Goal: Task Accomplishment & Management: Complete application form

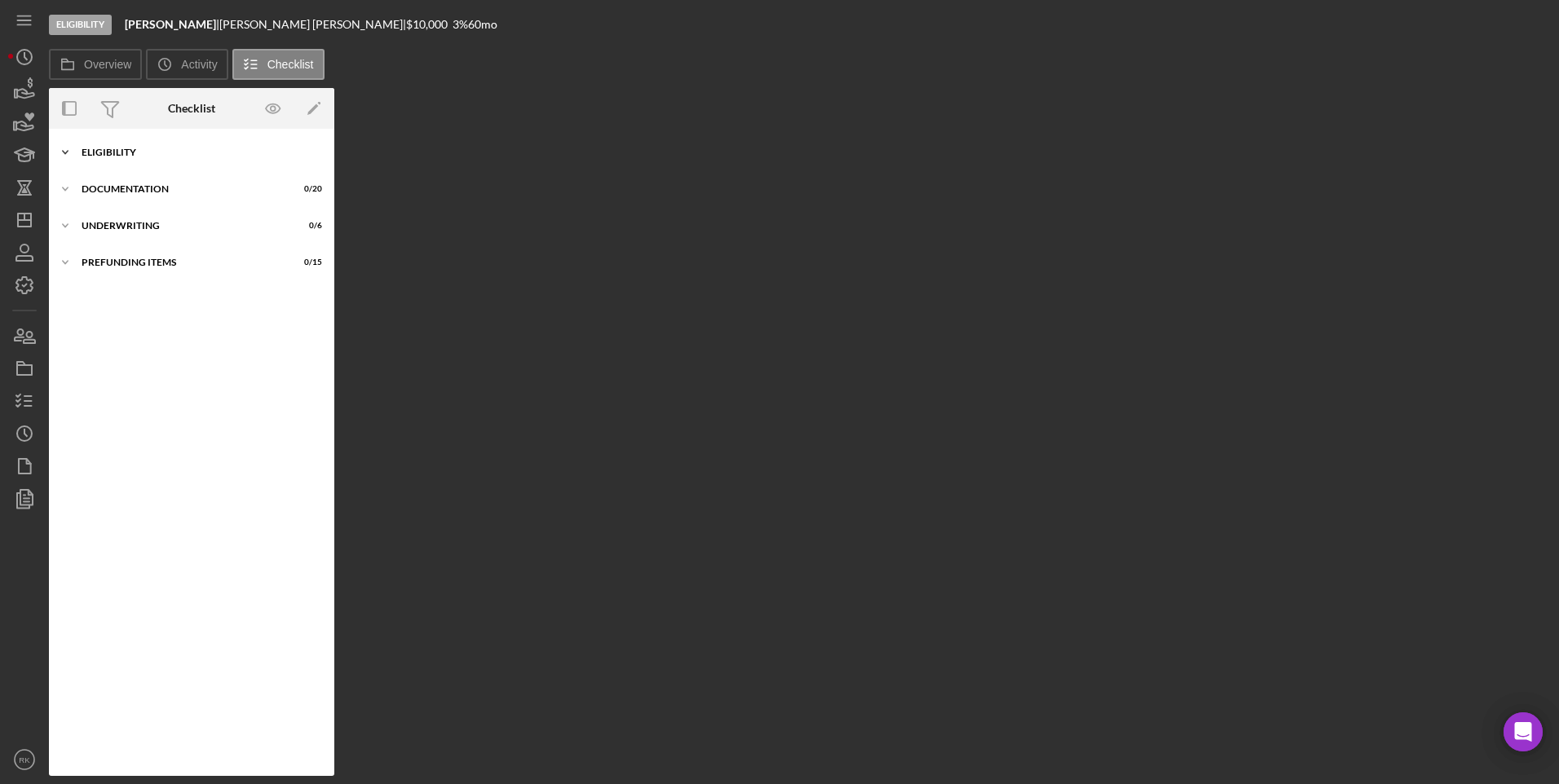
click at [105, 152] on div "Eligibility" at bounding box center [197, 152] width 232 height 10
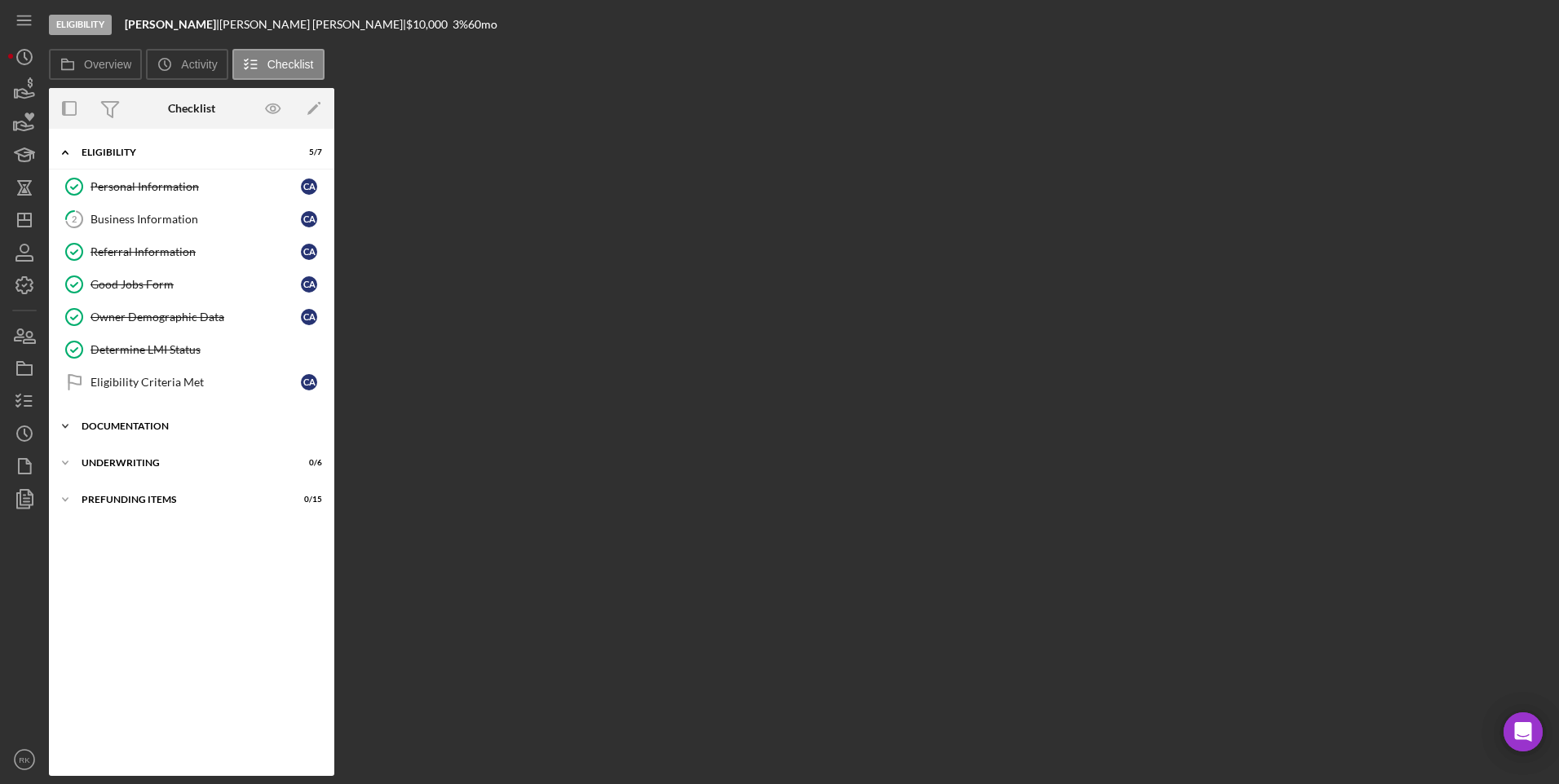
drag, startPoint x: 72, startPoint y: 426, endPoint x: 1183, endPoint y: 392, distance: 1111.5
click at [72, 426] on icon "Icon/Expander" at bounding box center [65, 426] width 33 height 33
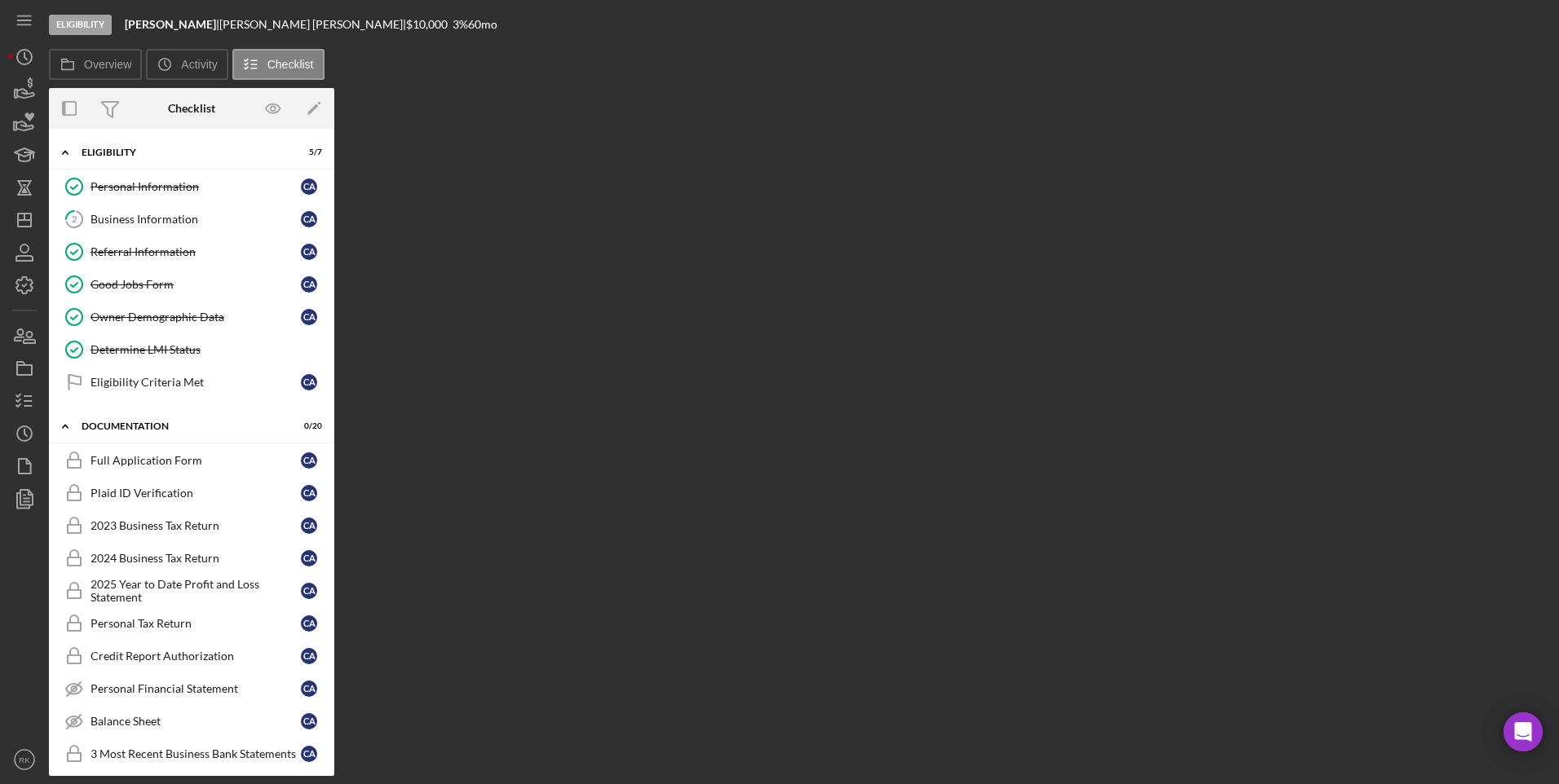
drag, startPoint x: 957, startPoint y: 159, endPoint x: 594, endPoint y: 423, distance: 448.8
click at [957, 158] on div "Overview Internal Workflow Stage Eligibility Icon/Dropdown Arrow Archive (can u…" at bounding box center [800, 432] width 1502 height 688
click at [145, 220] on div "Business Information" at bounding box center [195, 219] width 211 height 13
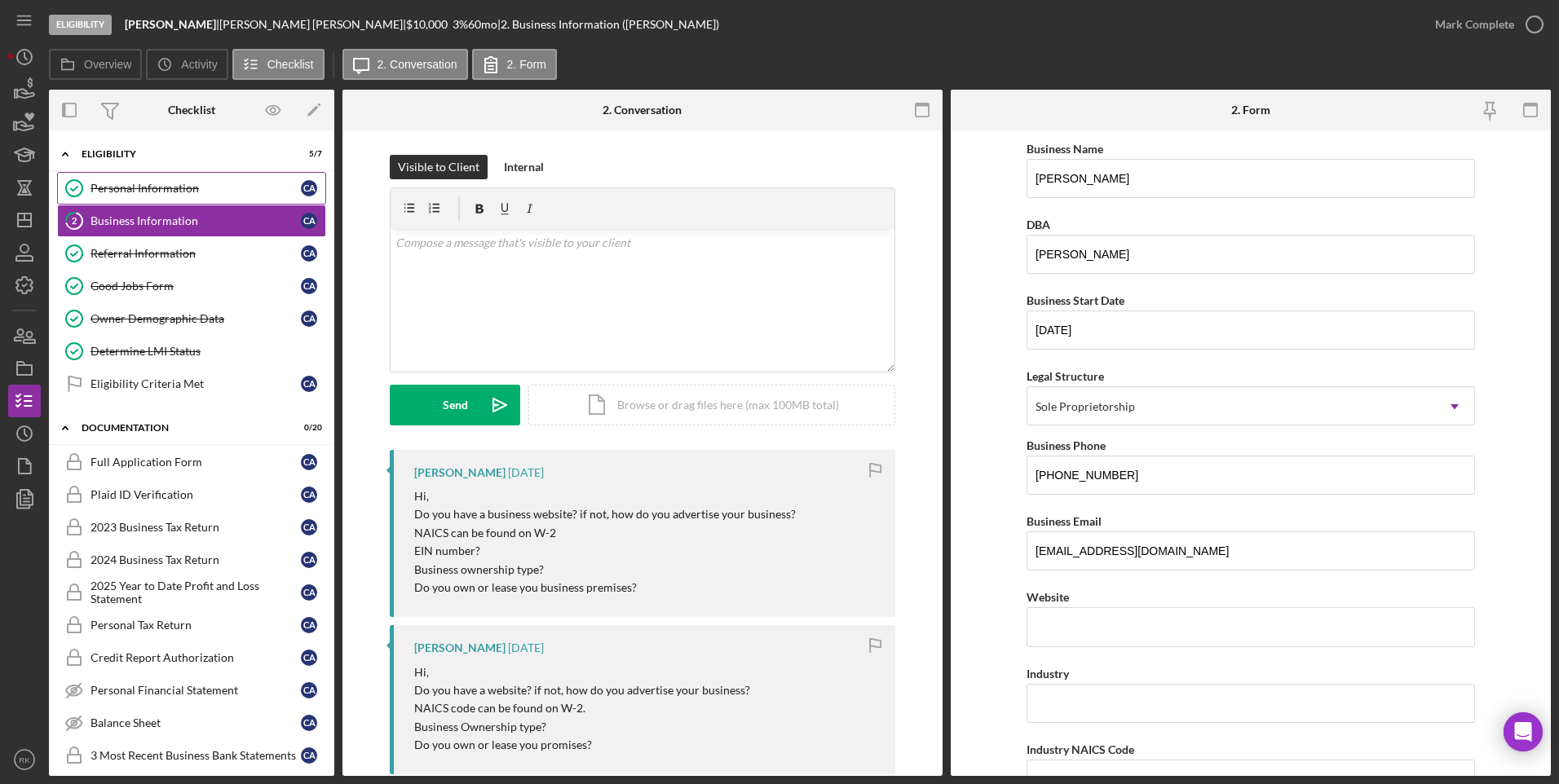
click at [134, 196] on link "Personal Information Personal Information C A" at bounding box center [192, 188] width 269 height 33
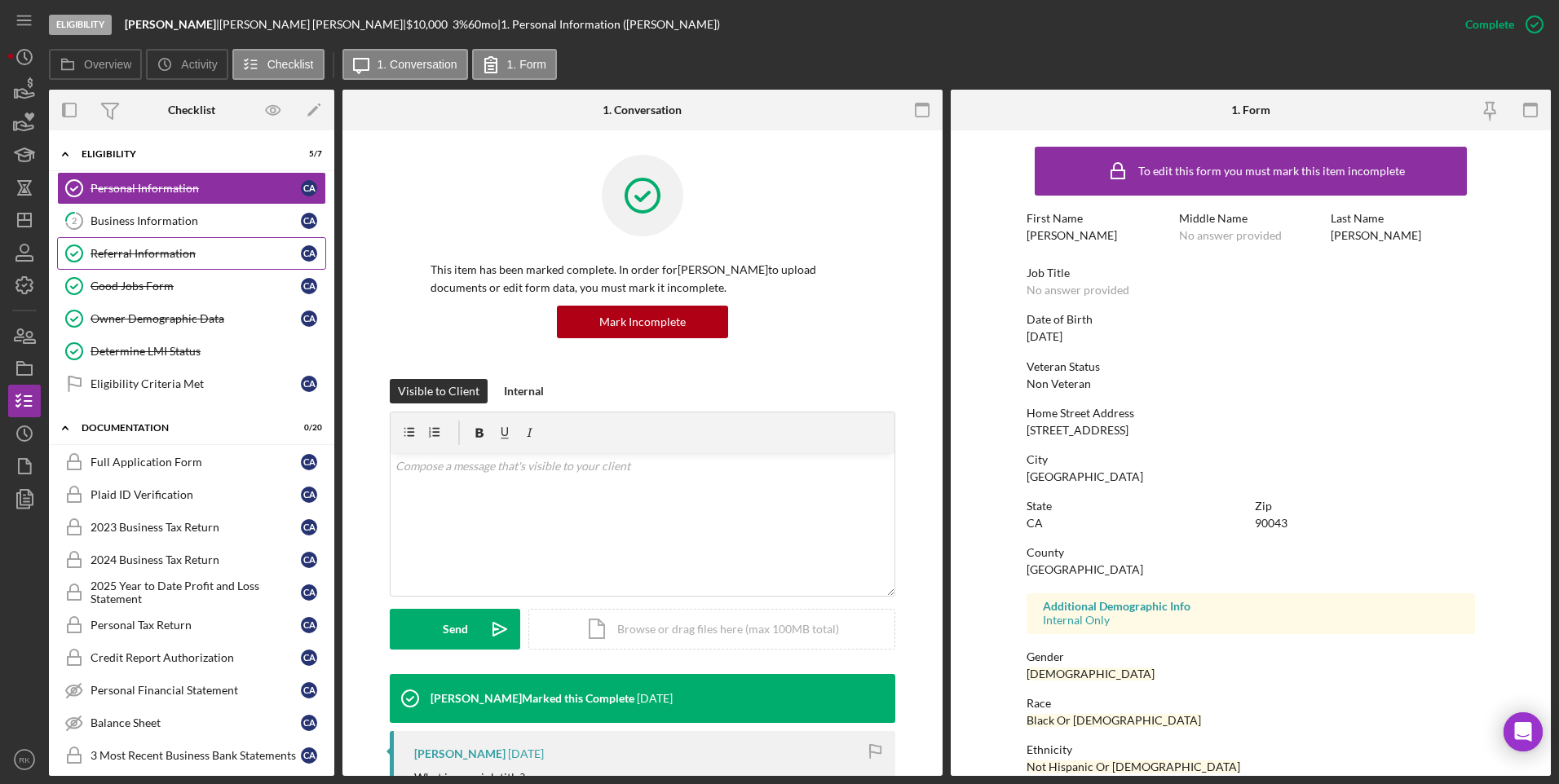
click at [158, 260] on div "Referral Information" at bounding box center [195, 253] width 211 height 13
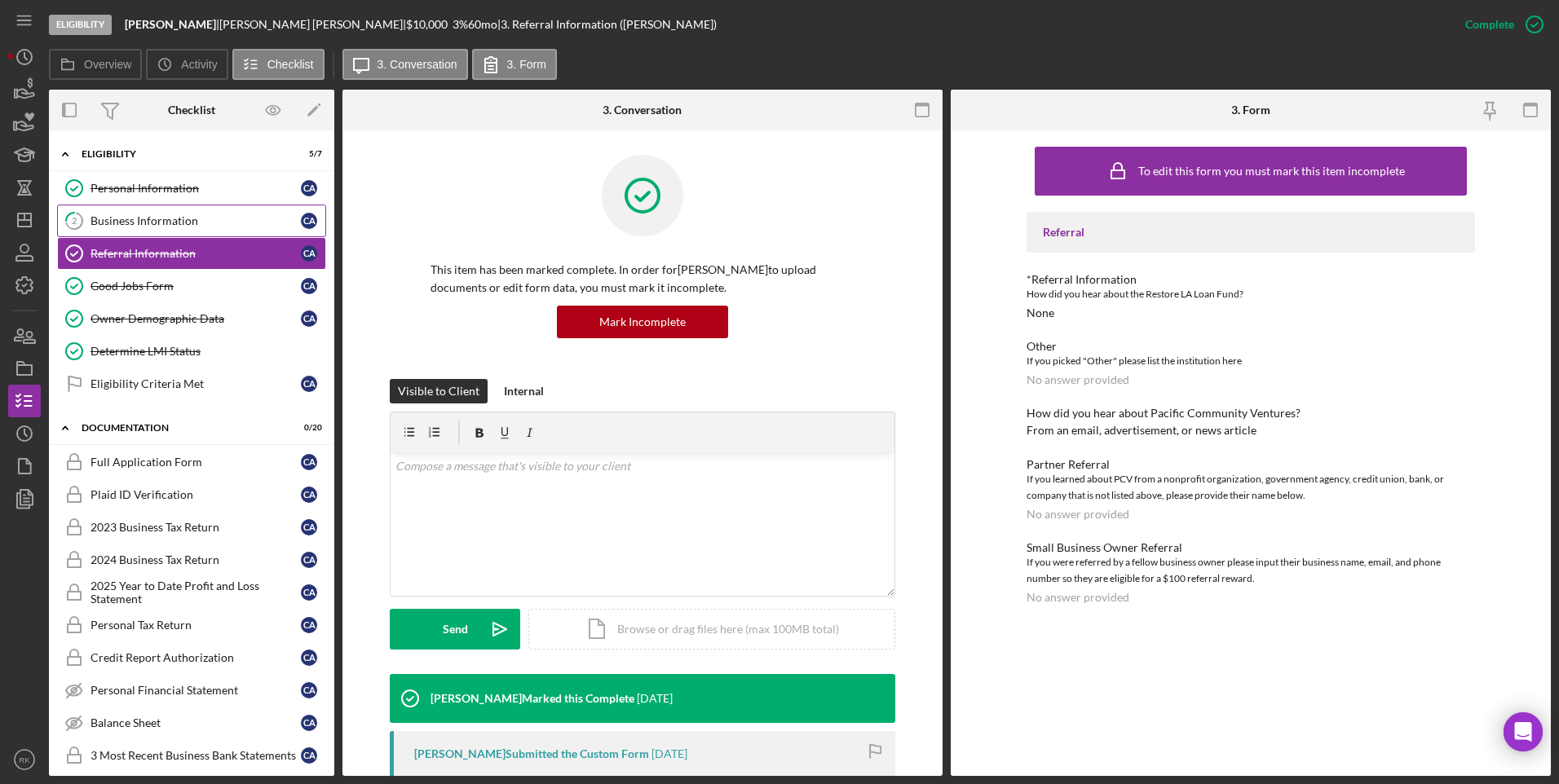
click at [143, 221] on div "Business Information" at bounding box center [195, 220] width 211 height 13
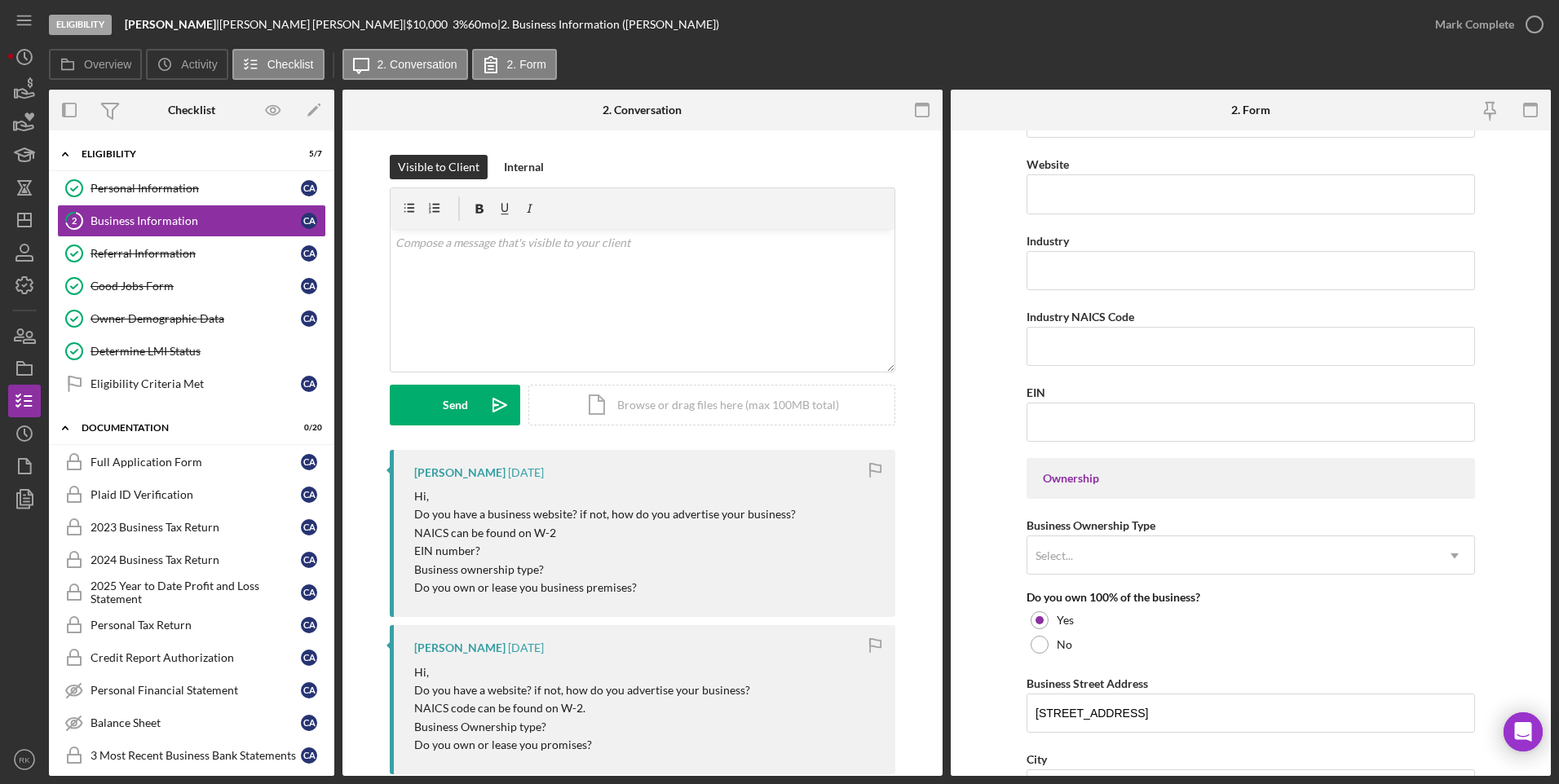
scroll to position [434, 0]
click at [148, 387] on div "Eligibility Criteria Met" at bounding box center [195, 384] width 211 height 13
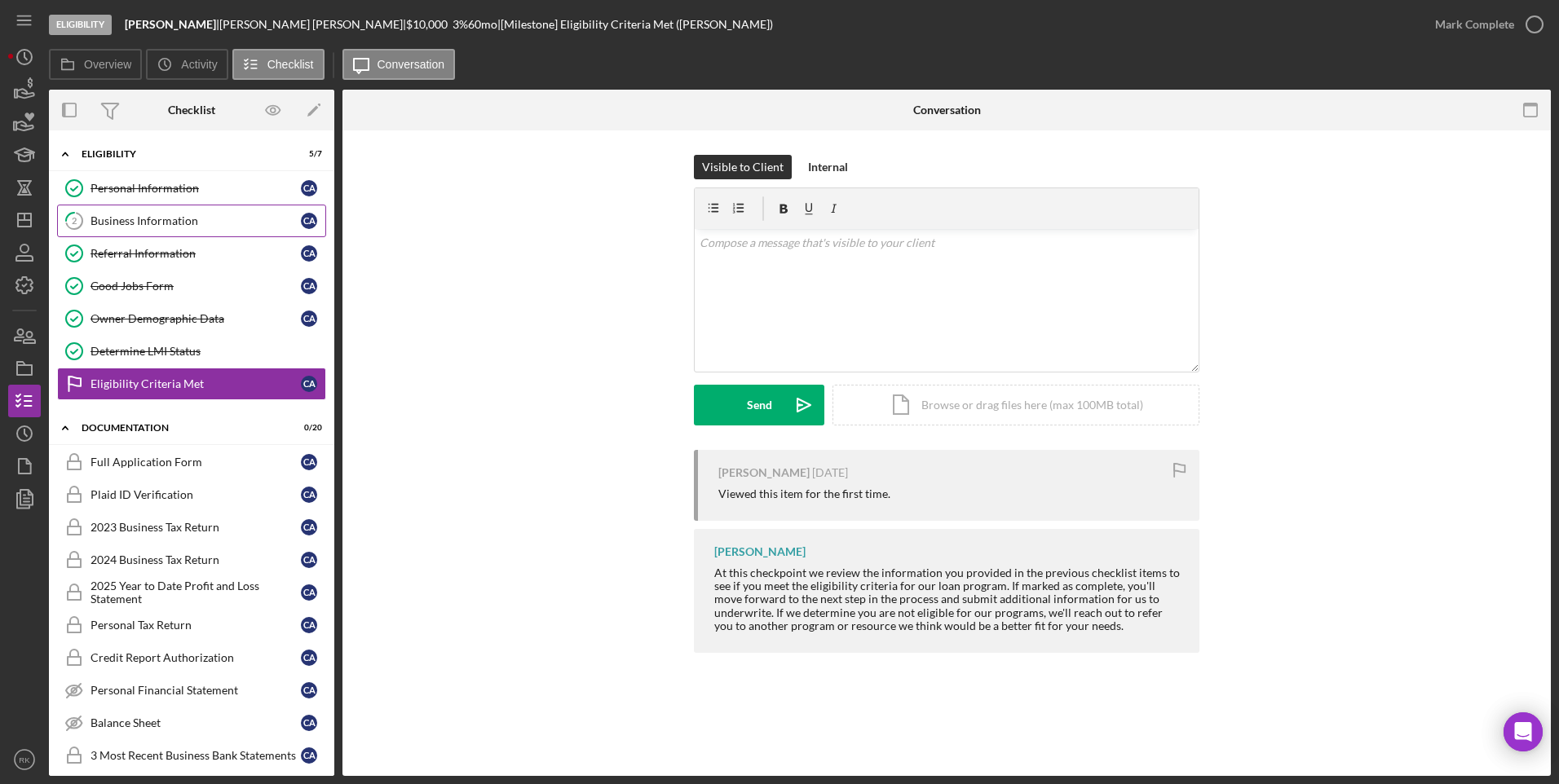
click at [160, 217] on div "Business Information" at bounding box center [195, 220] width 211 height 13
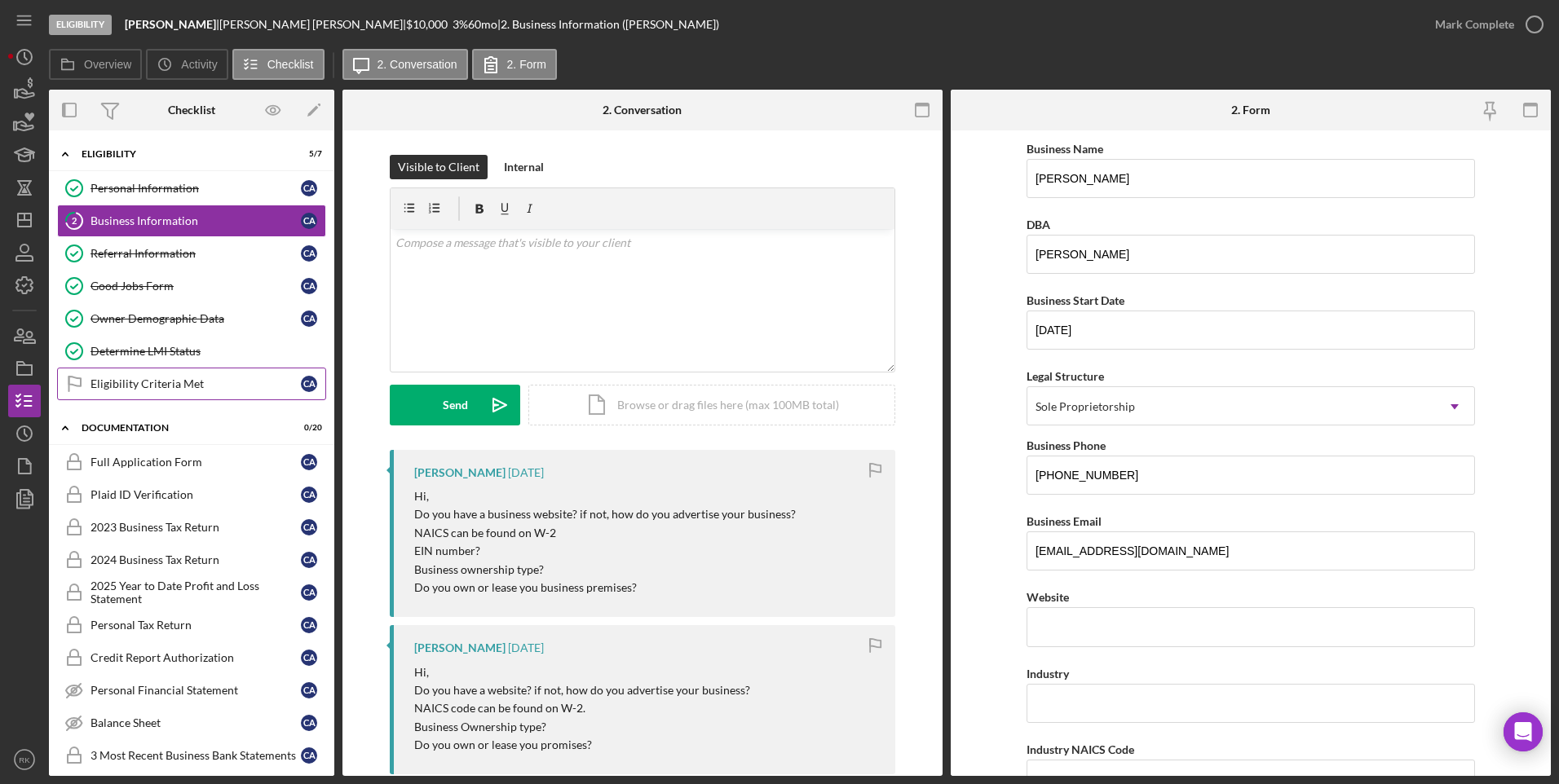
click at [163, 390] on div "Eligibility Criteria Met" at bounding box center [195, 384] width 211 height 13
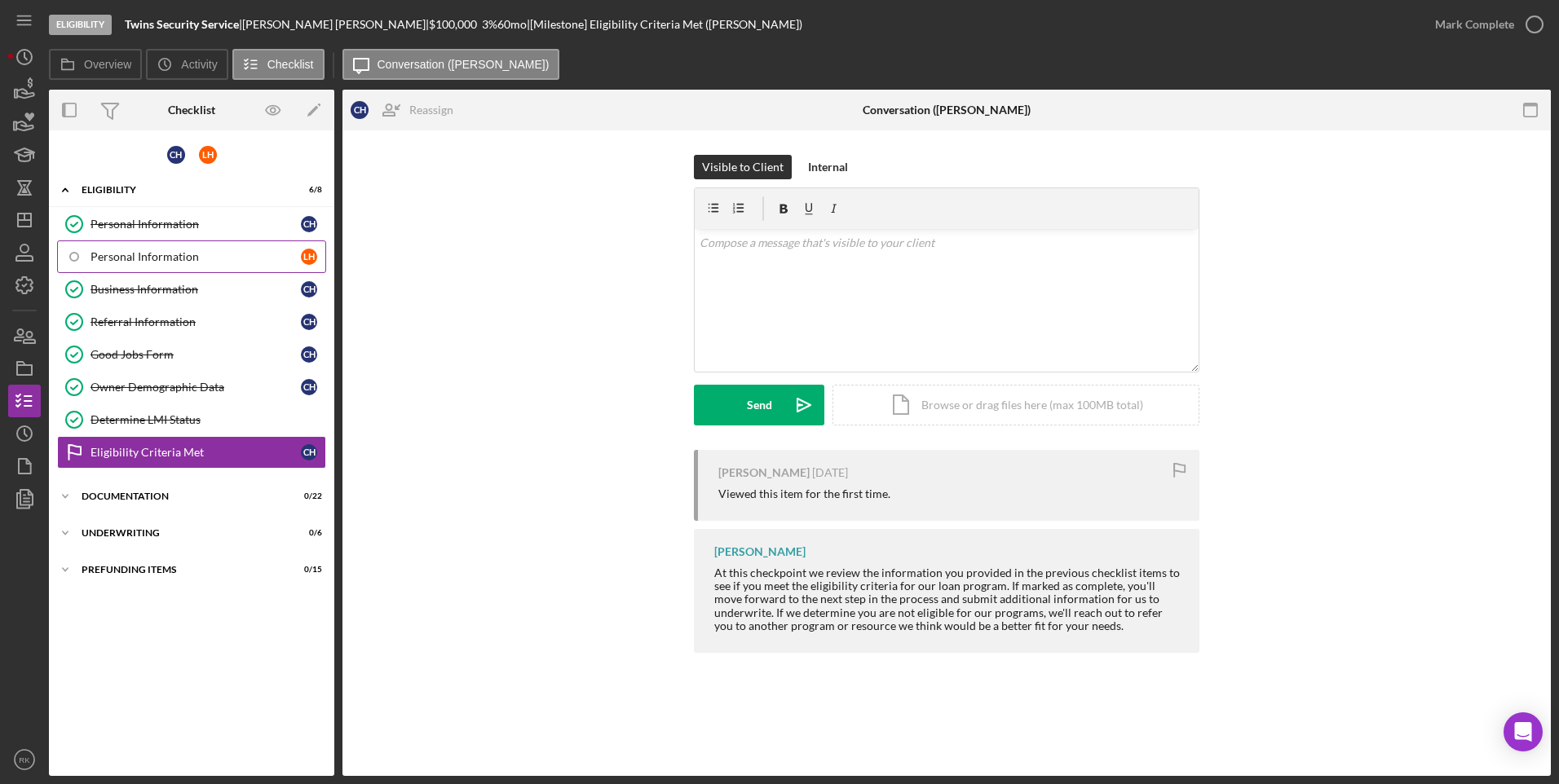
click at [180, 255] on div "Personal Information" at bounding box center [195, 257] width 211 height 13
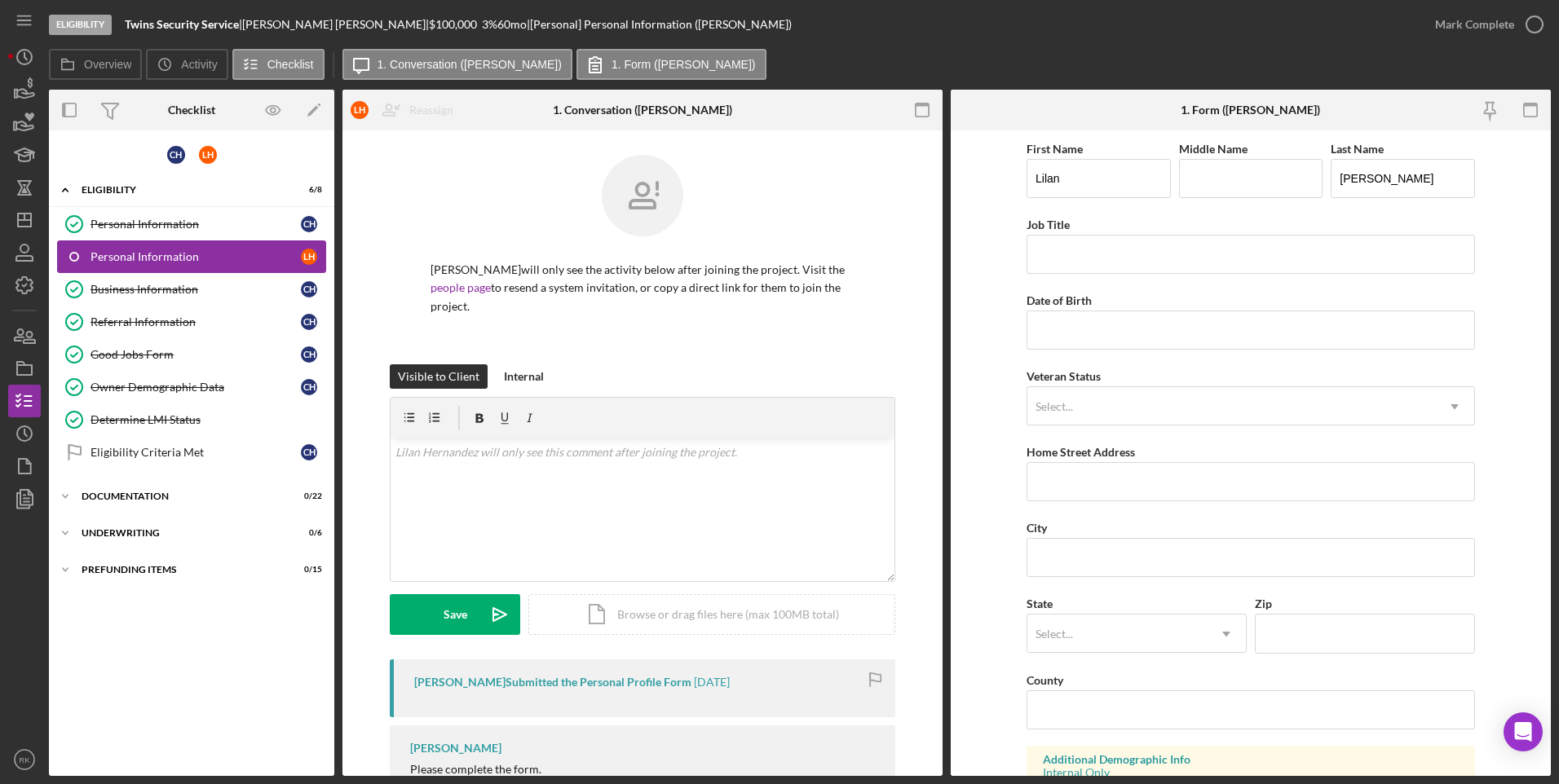
click at [173, 255] on div "Personal Information" at bounding box center [195, 257] width 211 height 13
click at [121, 455] on div "Eligibility Criteria Met" at bounding box center [195, 453] width 211 height 13
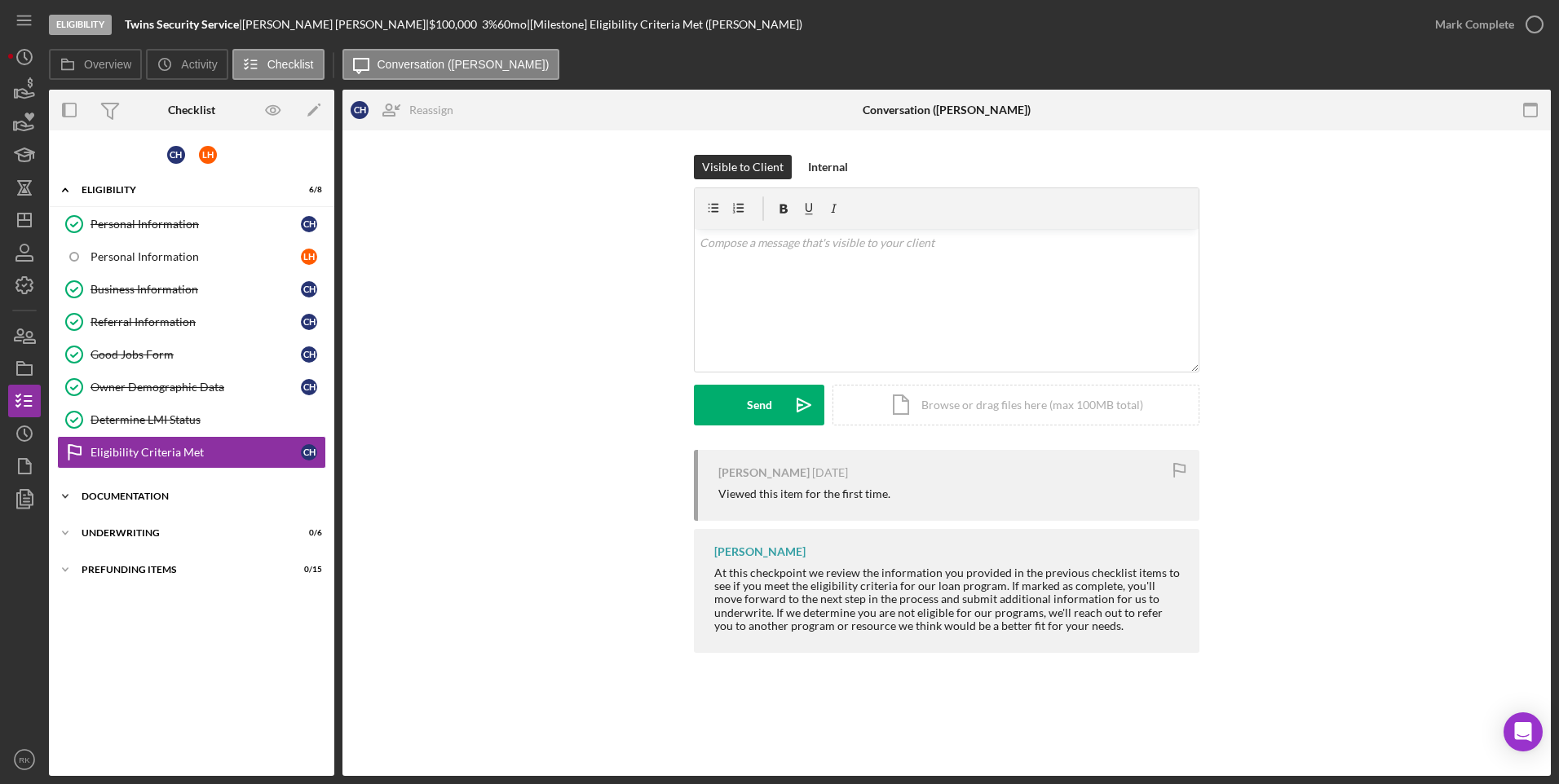
click at [136, 497] on div "Documentation" at bounding box center [197, 496] width 232 height 10
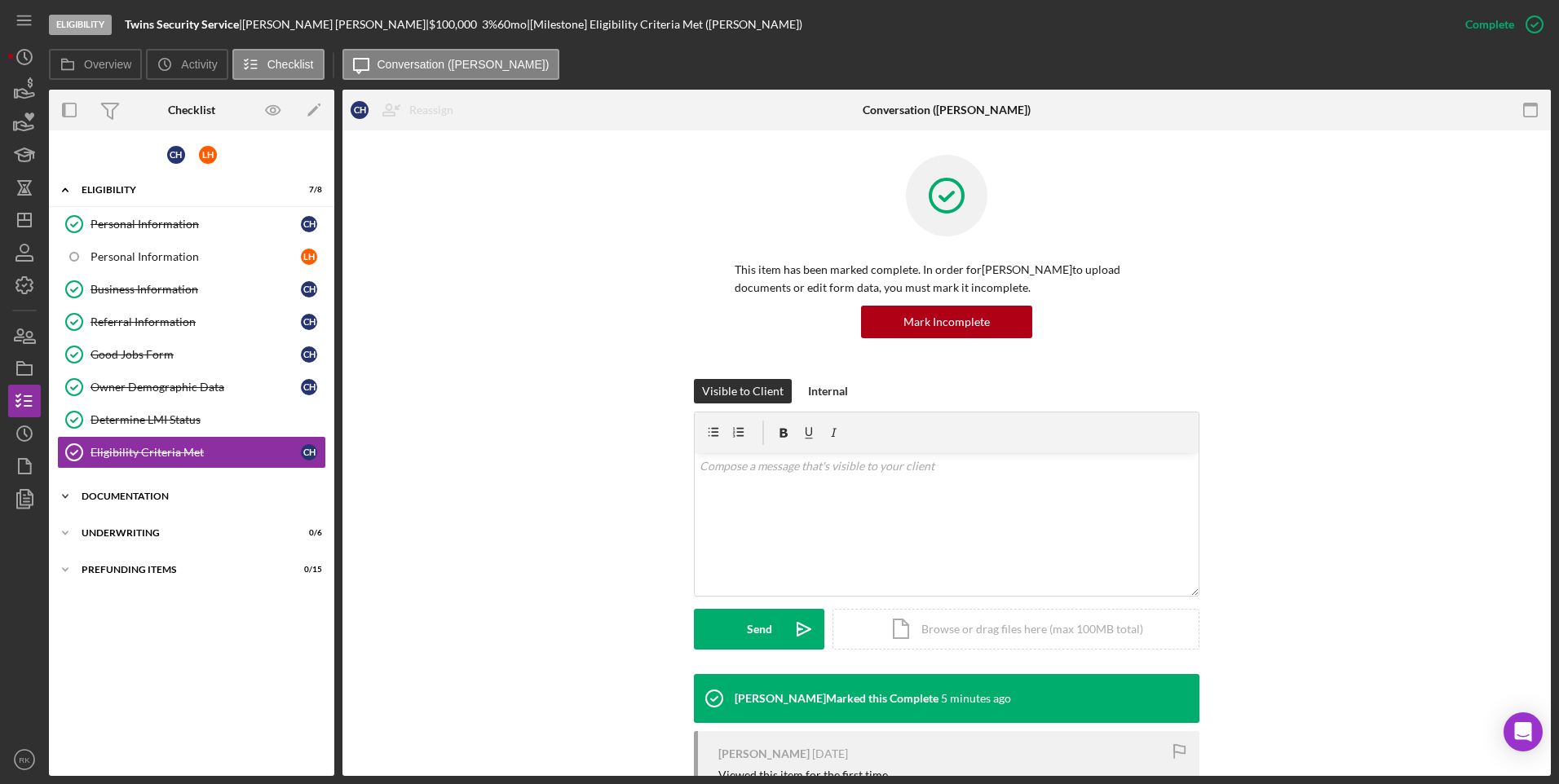
click at [116, 501] on div "Icon/Expander Documentation 1 / 22" at bounding box center [192, 497] width 286 height 33
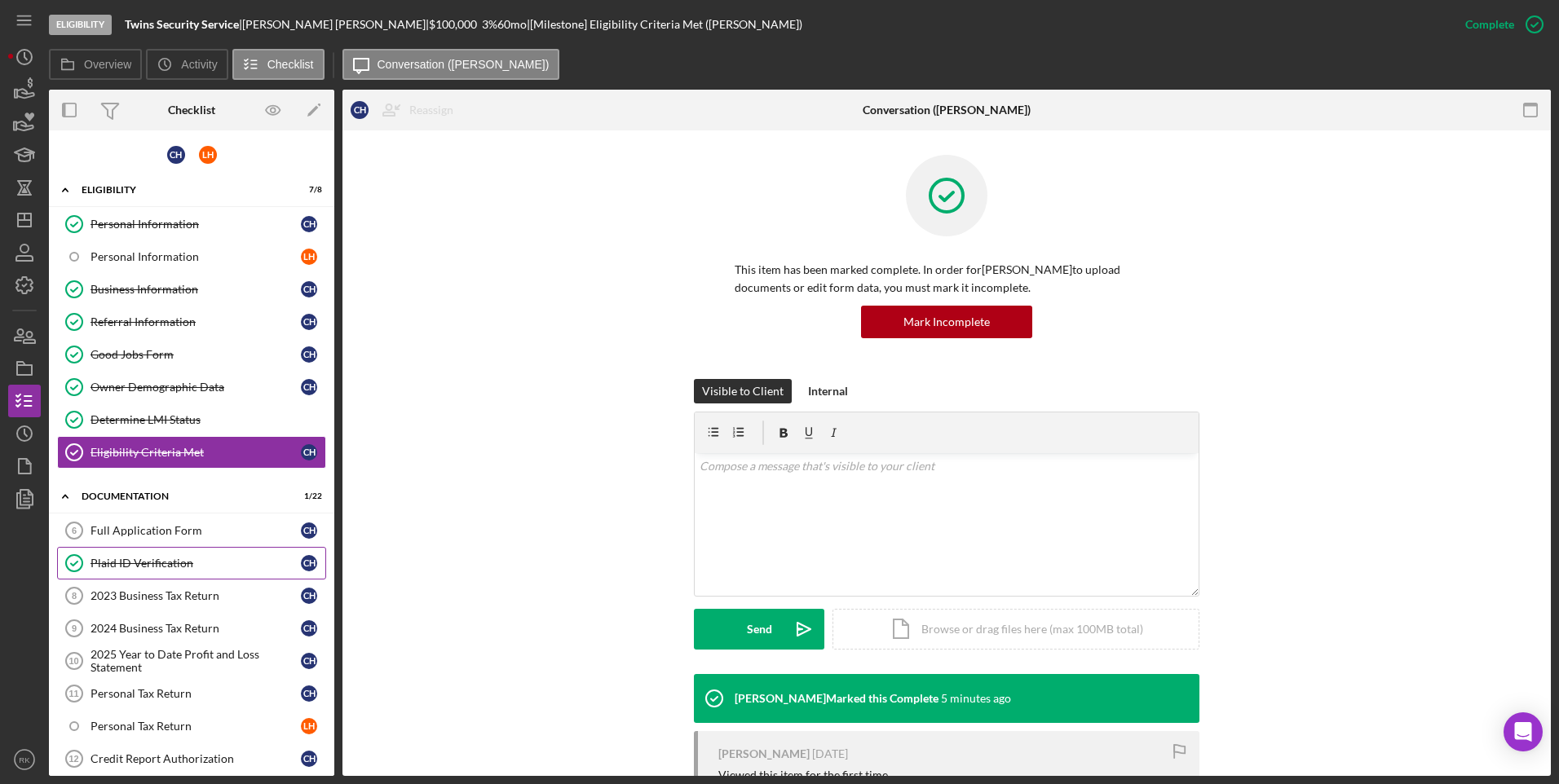
drag, startPoint x: 201, startPoint y: 553, endPoint x: 320, endPoint y: 559, distance: 119.2
click at [201, 553] on link "Plaid ID Verification Plaid ID Verification C H" at bounding box center [192, 564] width 269 height 33
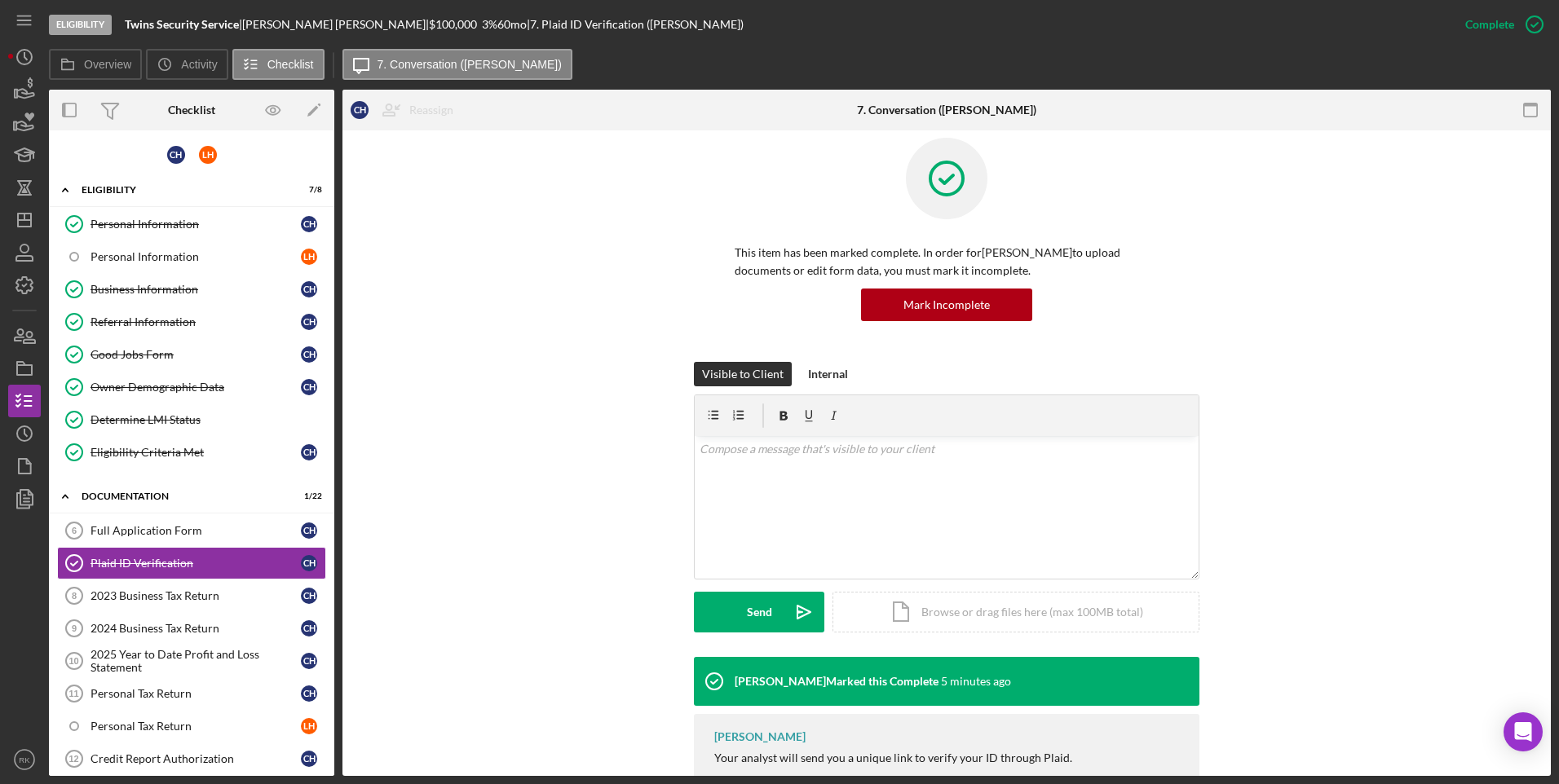
scroll to position [70, 0]
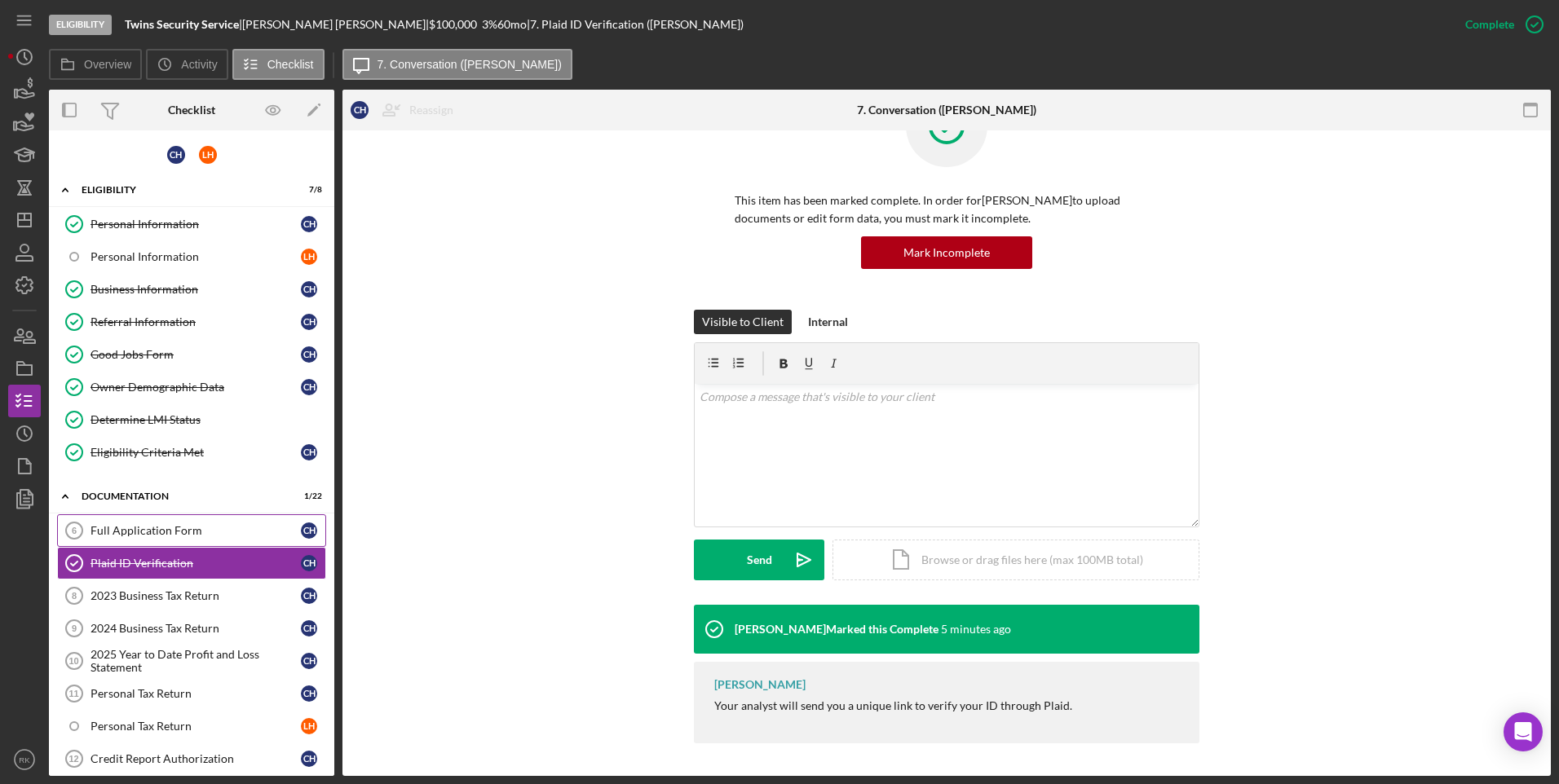
click at [213, 534] on div "Full Application Form" at bounding box center [195, 530] width 211 height 13
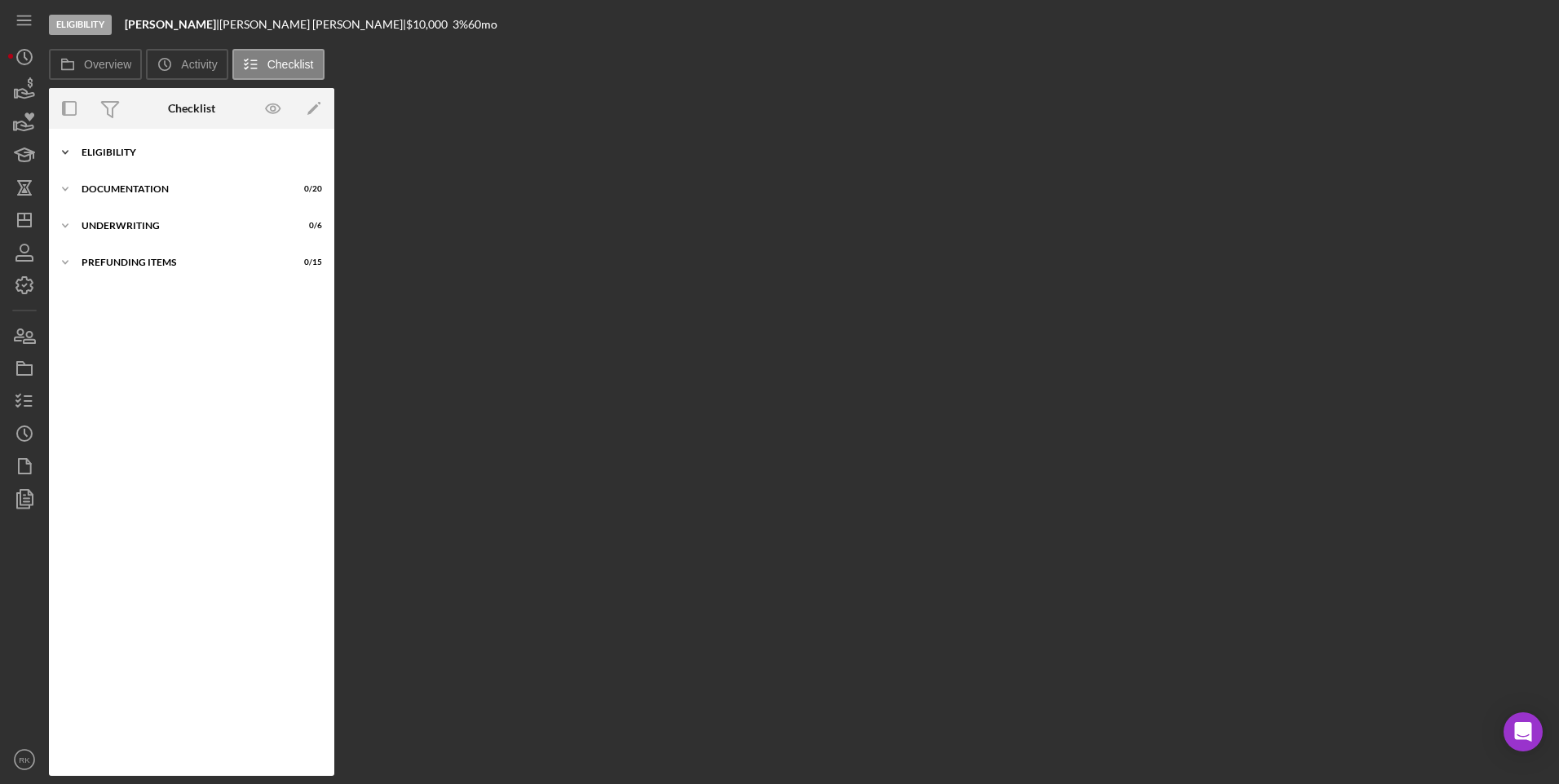
click at [114, 159] on div "Icon/Expander Eligibility 6 / 7" at bounding box center [192, 153] width 286 height 33
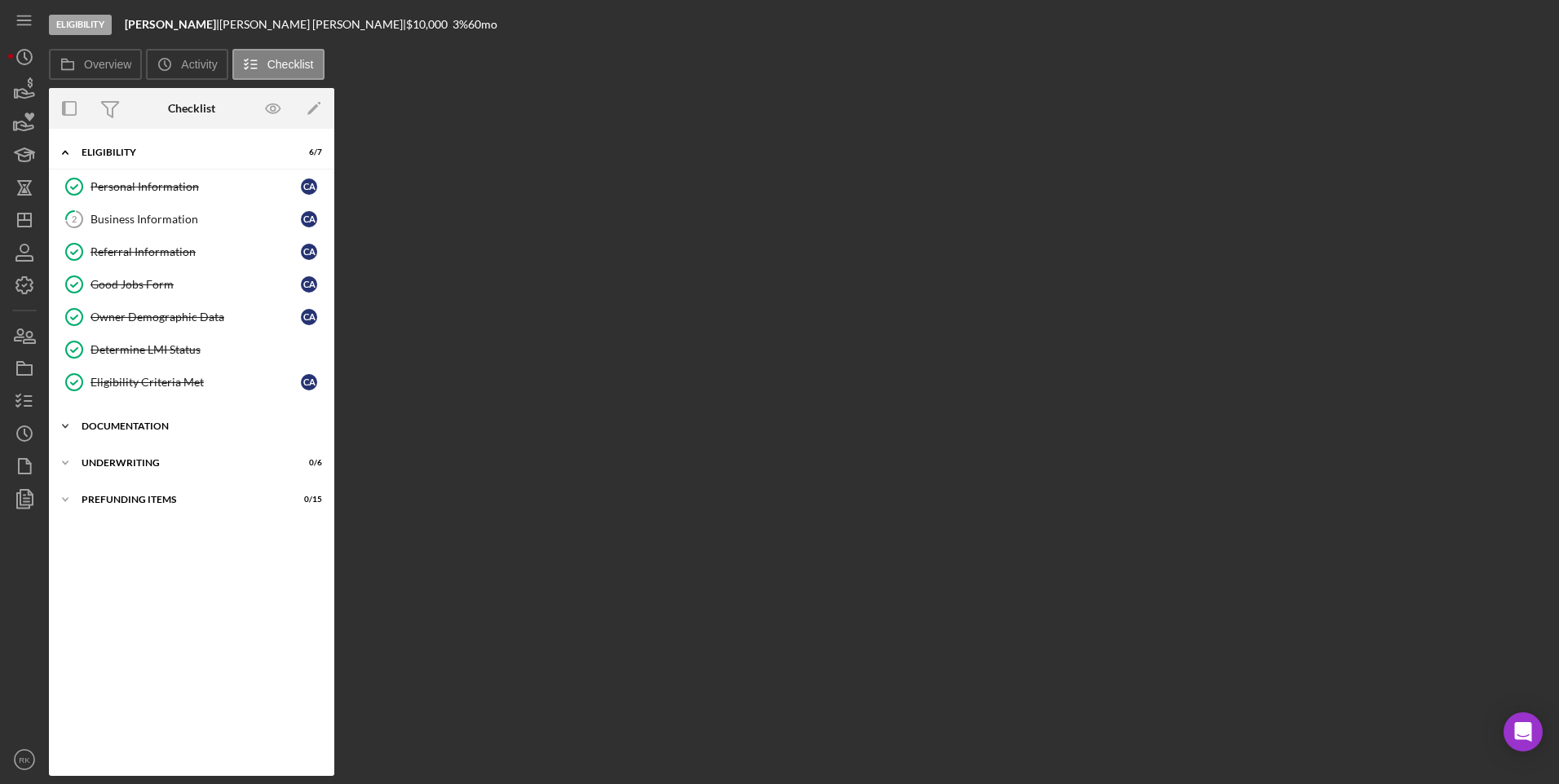
click at [141, 433] on div "Icon/Expander Documentation 0 / 20" at bounding box center [192, 426] width 286 height 33
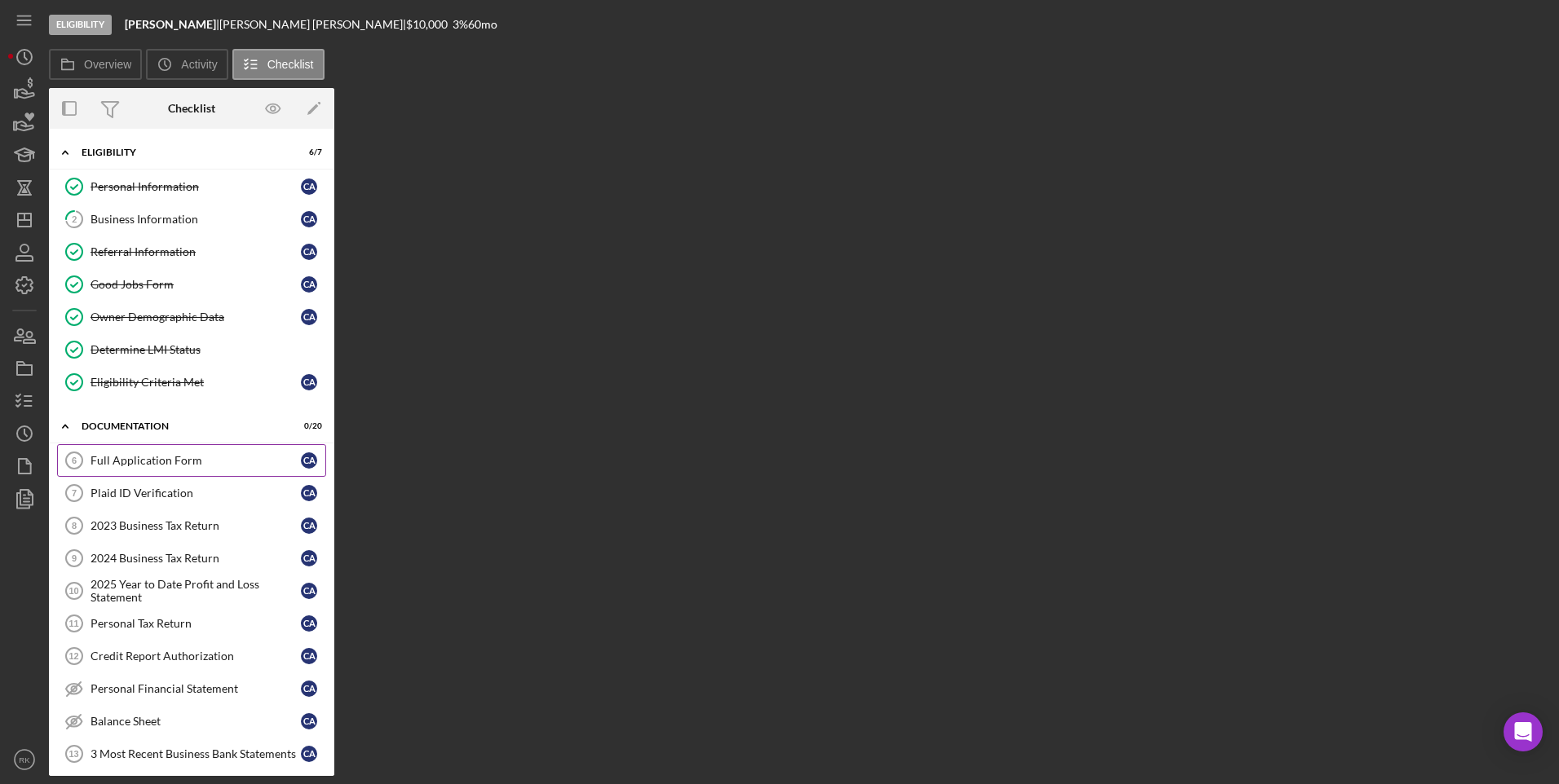
click at [204, 472] on link "Full Application Form 6 Full Application Form C A" at bounding box center [192, 461] width 269 height 33
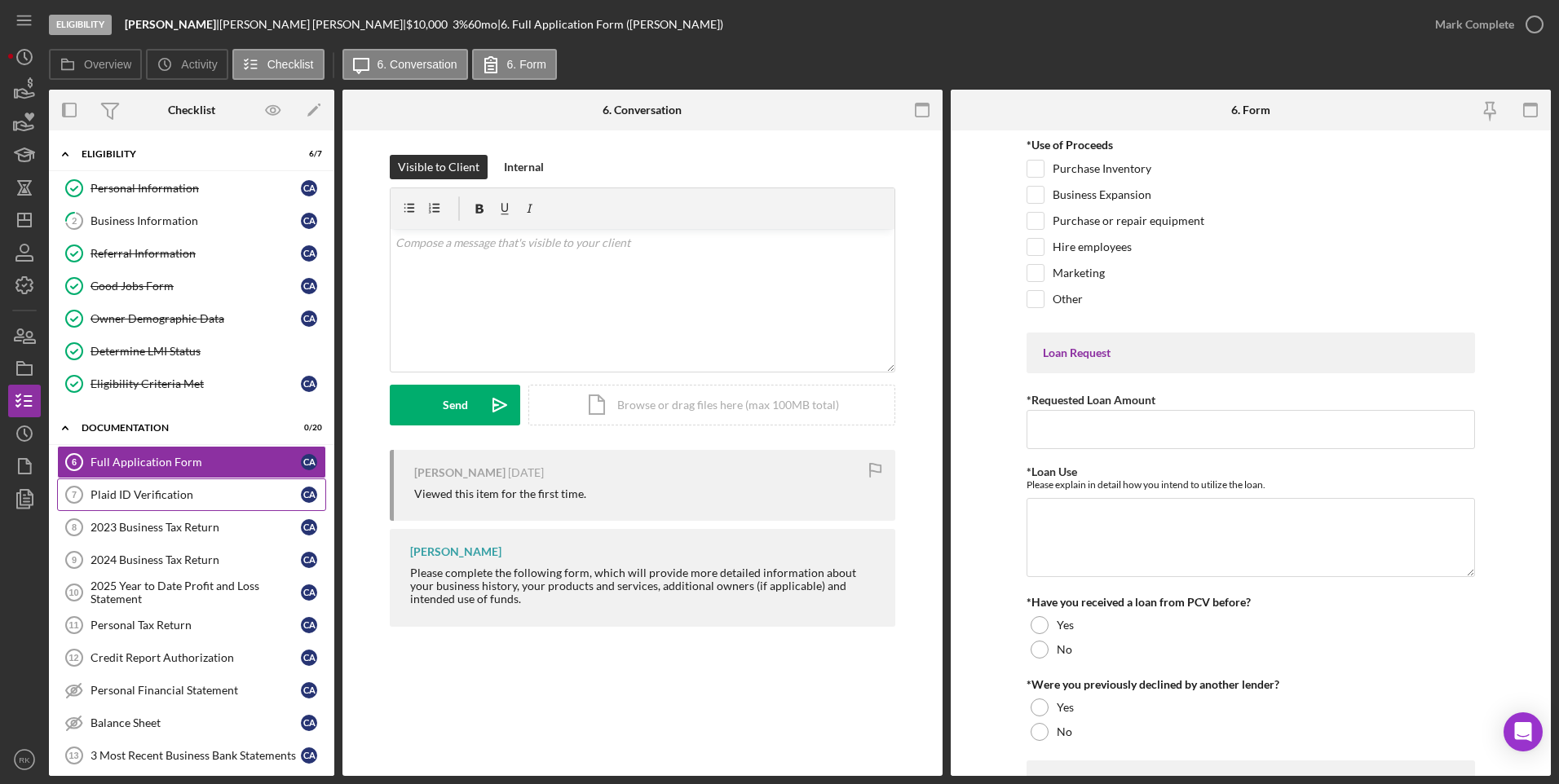
click at [204, 502] on link "Plaid ID Verification 7 Plaid ID Verification C A" at bounding box center [192, 495] width 269 height 33
